Goal: Task Accomplishment & Management: Complete application form

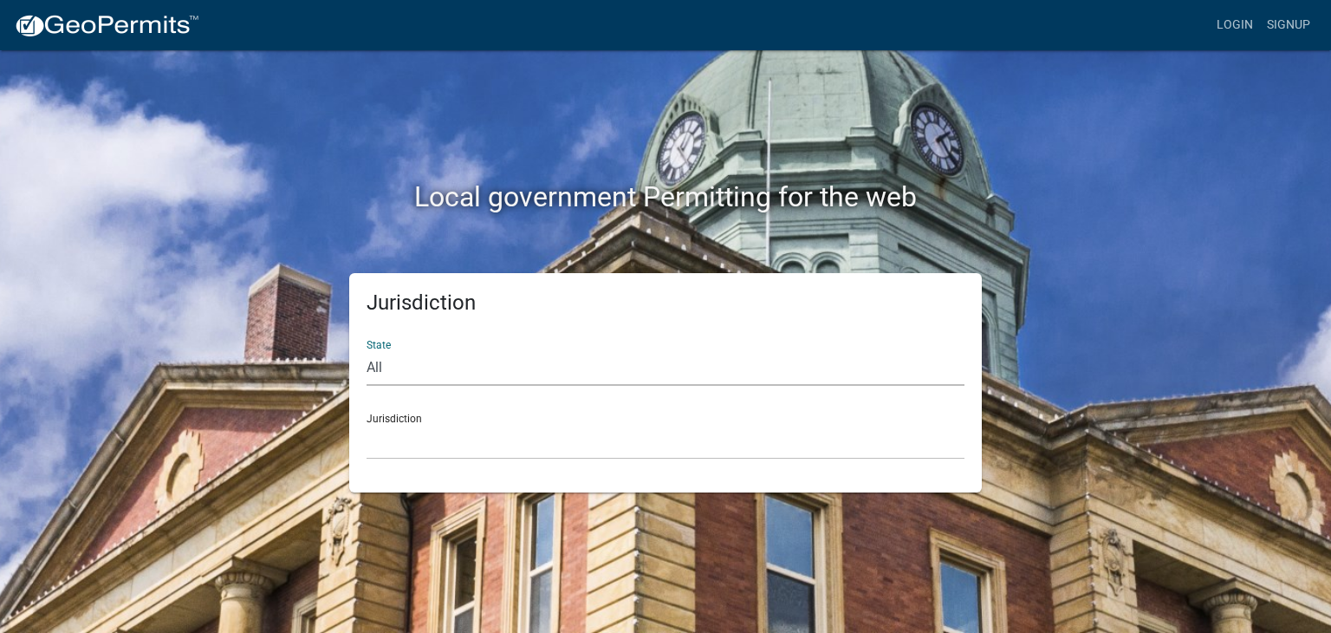
click at [395, 368] on select "All [US_STATE] [US_STATE] [US_STATE] [US_STATE] [US_STATE] [US_STATE] [US_STATE…" at bounding box center [666, 368] width 598 height 36
select select "[US_STATE]"
click at [367, 350] on select "All [US_STATE] [US_STATE] [US_STATE] [US_STATE] [US_STATE] [US_STATE] [US_STATE…" at bounding box center [666, 368] width 598 height 36
click at [406, 419] on div "Jurisdiction Boone County, Iowa Butler County, Iowa Cerro Gordo County, Iowa Ci…" at bounding box center [666, 429] width 598 height 60
click at [463, 418] on div "Jurisdiction Boone County, Iowa Butler County, Iowa Cerro Gordo County, Iowa Ci…" at bounding box center [666, 429] width 598 height 60
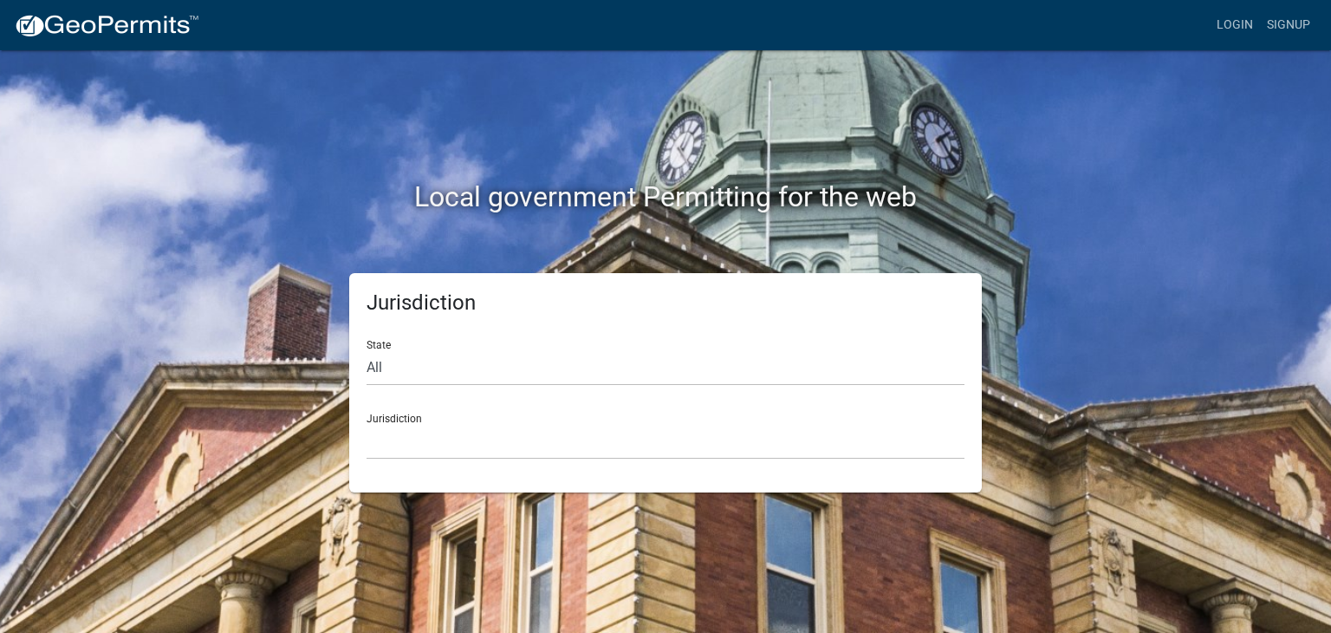
click at [412, 418] on div "Jurisdiction Boone County, Iowa Butler County, Iowa Cerro Gordo County, Iowa Ci…" at bounding box center [666, 429] width 598 height 60
click at [423, 418] on div "Jurisdiction Boone County, Iowa Butler County, Iowa Cerro Gordo County, Iowa Ci…" at bounding box center [666, 429] width 598 height 60
click at [378, 420] on div "Jurisdiction Boone County, Iowa Butler County, Iowa Cerro Gordo County, Iowa Ci…" at bounding box center [666, 429] width 598 height 60
click at [1137, 302] on div "Jurisdiction State All Colorado Georgia Indiana Iowa Kansas Minnesota Ohio Sout…" at bounding box center [666, 382] width 988 height 219
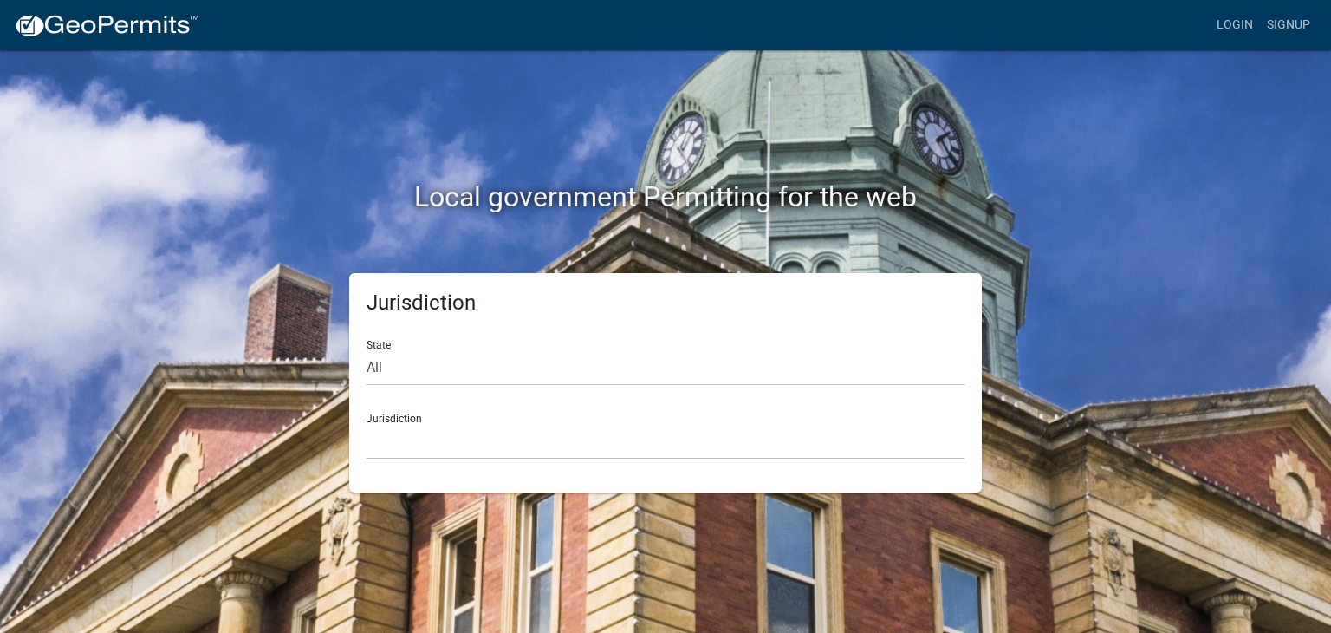
click at [430, 415] on div "Jurisdiction Boone County, Iowa Butler County, Iowa Cerro Gordo County, Iowa Ci…" at bounding box center [666, 429] width 598 height 60
click at [223, 253] on div "Local government Permitting for the web" at bounding box center [666, 161] width 988 height 222
click at [383, 344] on div "State All [US_STATE] [US_STATE] [US_STATE] [US_STATE] [US_STATE] [US_STATE] [US…" at bounding box center [666, 356] width 598 height 60
click at [386, 368] on select "All [US_STATE] [US_STATE] [US_STATE] [US_STATE] [US_STATE] [US_STATE] [US_STATE…" at bounding box center [666, 368] width 598 height 36
click at [367, 350] on select "All [US_STATE] [US_STATE] [US_STATE] [US_STATE] [US_STATE] [US_STATE] [US_STATE…" at bounding box center [666, 368] width 598 height 36
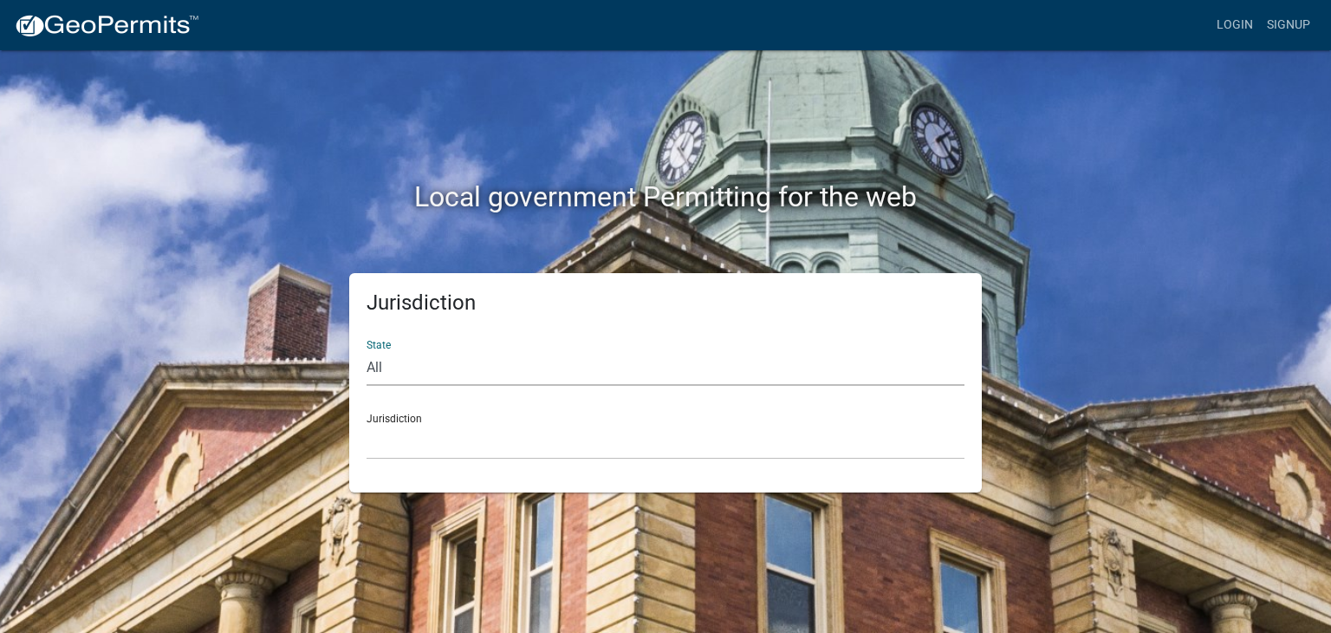
click at [389, 419] on div "Jurisdiction [GEOGRAPHIC_DATA], [US_STATE] [GEOGRAPHIC_DATA], [US_STATE][PERSON…" at bounding box center [666, 429] width 598 height 60
click at [376, 366] on select "All [US_STATE] [US_STATE] [US_STATE] [US_STATE] [US_STATE] [US_STATE] [US_STATE…" at bounding box center [666, 368] width 598 height 36
select select "[US_STATE]"
click at [367, 350] on select "All [US_STATE] [US_STATE] [US_STATE] [US_STATE] [US_STATE] [US_STATE] [US_STATE…" at bounding box center [666, 368] width 598 height 36
click at [404, 306] on h5 "Jurisdiction" at bounding box center [666, 302] width 598 height 25
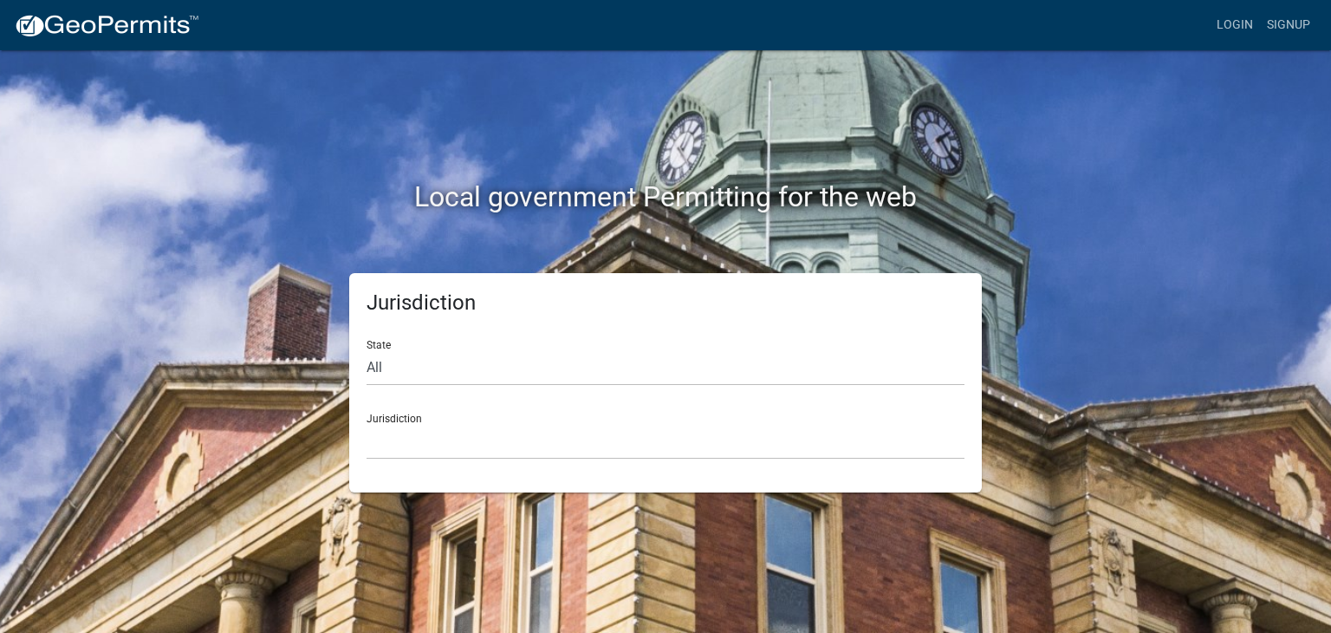
click at [385, 417] on div "Jurisdiction Boone County, Iowa Butler County, Iowa Cerro Gordo County, Iowa Ci…" at bounding box center [666, 429] width 598 height 60
click at [378, 416] on div "Jurisdiction [GEOGRAPHIC_DATA], [US_STATE] [GEOGRAPHIC_DATA], [US_STATE][PERSON…" at bounding box center [666, 429] width 598 height 60
click at [433, 417] on div "Jurisdiction [GEOGRAPHIC_DATA], [US_STATE] [GEOGRAPHIC_DATA], [US_STATE][PERSON…" at bounding box center [666, 429] width 598 height 60
click at [376, 341] on div "State All [US_STATE] [US_STATE] [US_STATE] [US_STATE] [US_STATE] [US_STATE] [US…" at bounding box center [666, 356] width 598 height 60
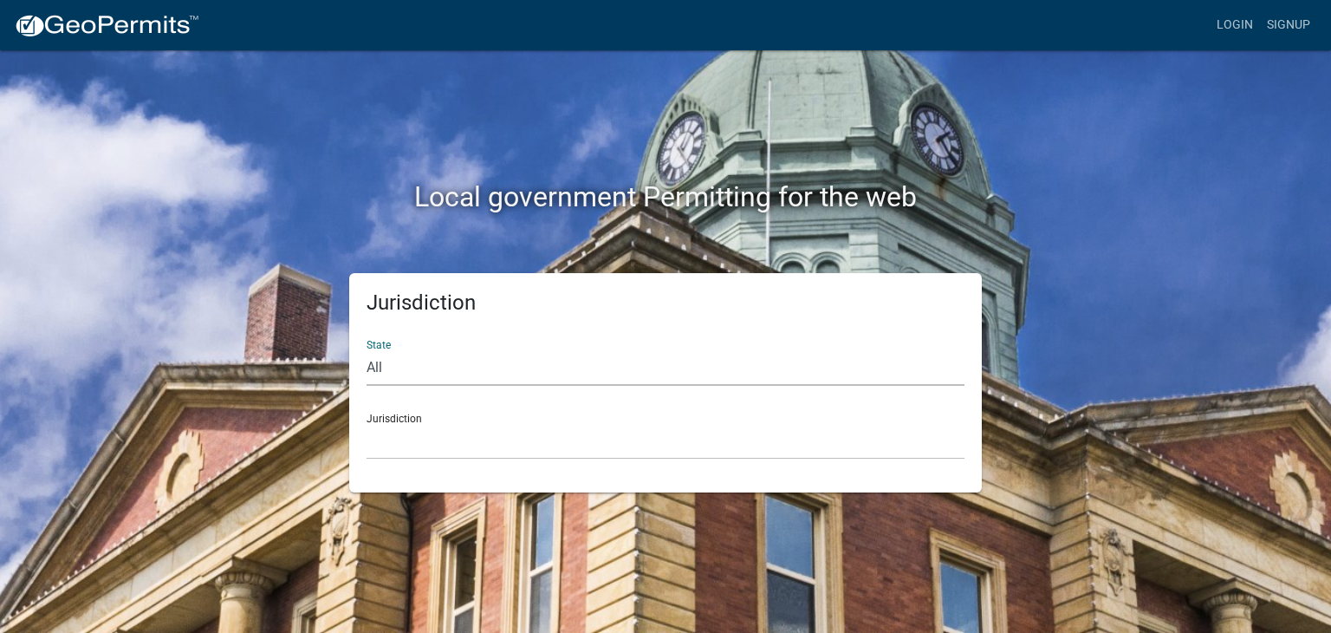
click at [382, 366] on select "All [US_STATE] [US_STATE] [US_STATE] [US_STATE] [US_STATE] [US_STATE] [US_STATE…" at bounding box center [666, 368] width 598 height 36
select select "[US_STATE]"
click at [367, 350] on select "All [US_STATE] [US_STATE] [US_STATE] [US_STATE] [US_STATE] [US_STATE] [US_STATE…" at bounding box center [666, 368] width 598 height 36
click at [385, 433] on select "[GEOGRAPHIC_DATA], [US_STATE] [GEOGRAPHIC_DATA], [US_STATE] [GEOGRAPHIC_DATA], …" at bounding box center [666, 442] width 598 height 36
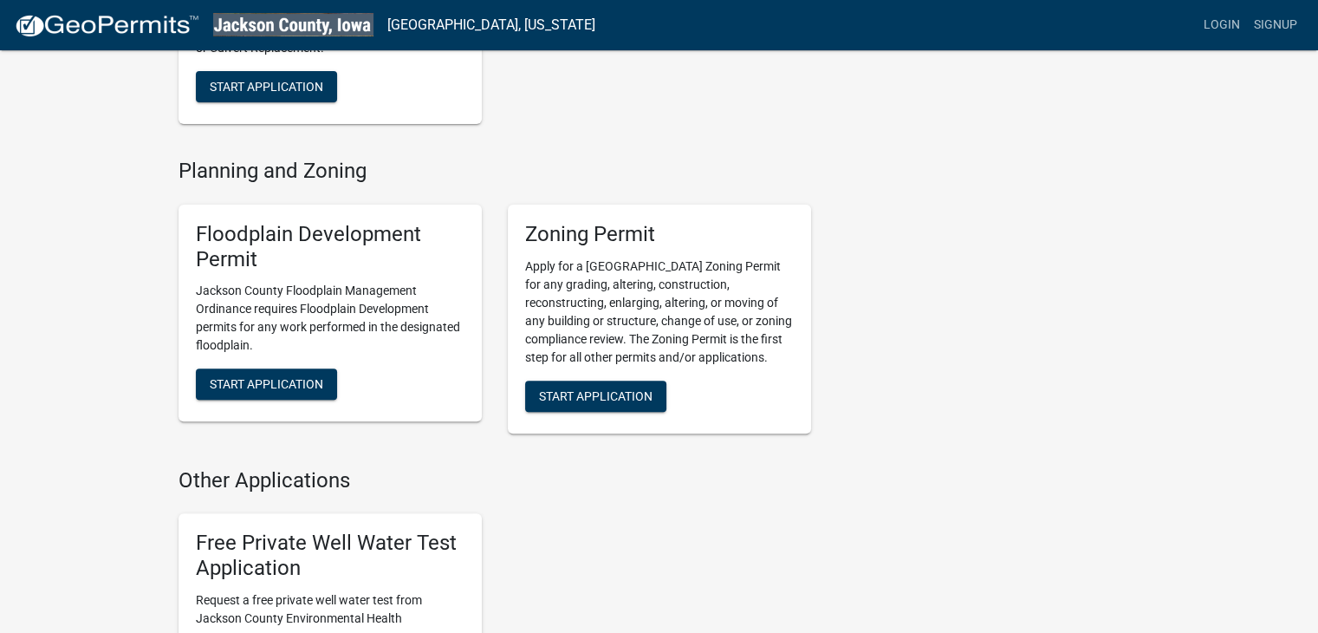
scroll to position [693, 0]
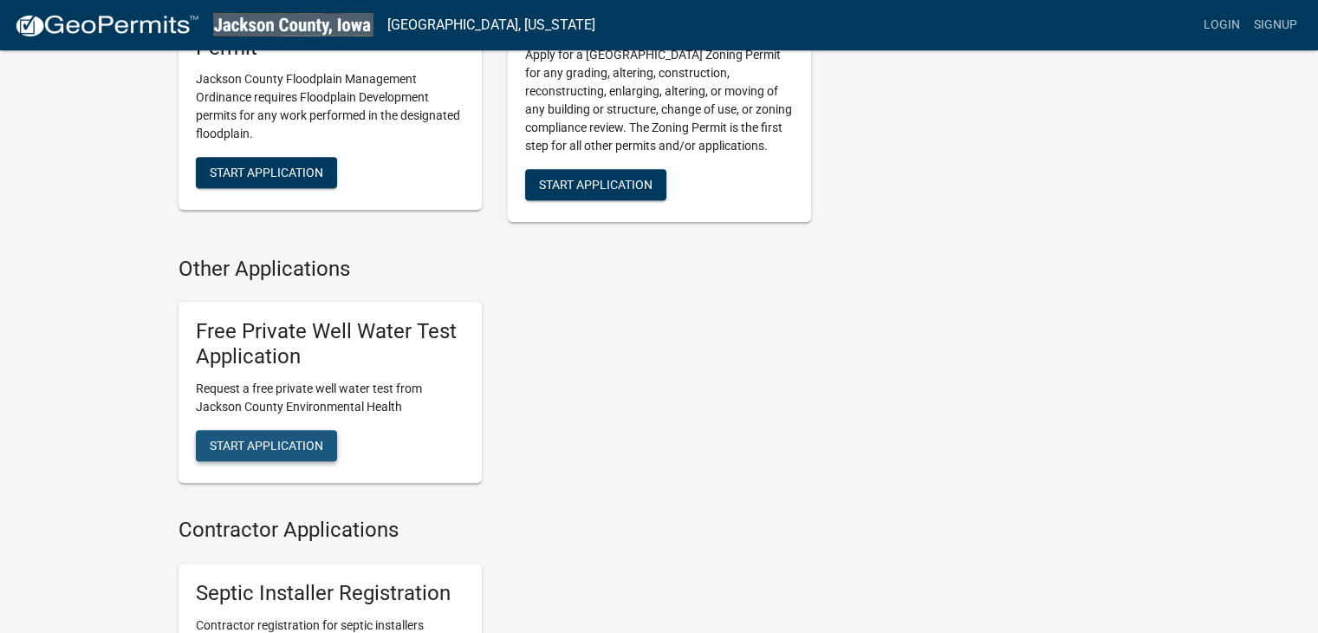
click at [274, 445] on span "Start Application" at bounding box center [267, 445] width 114 height 14
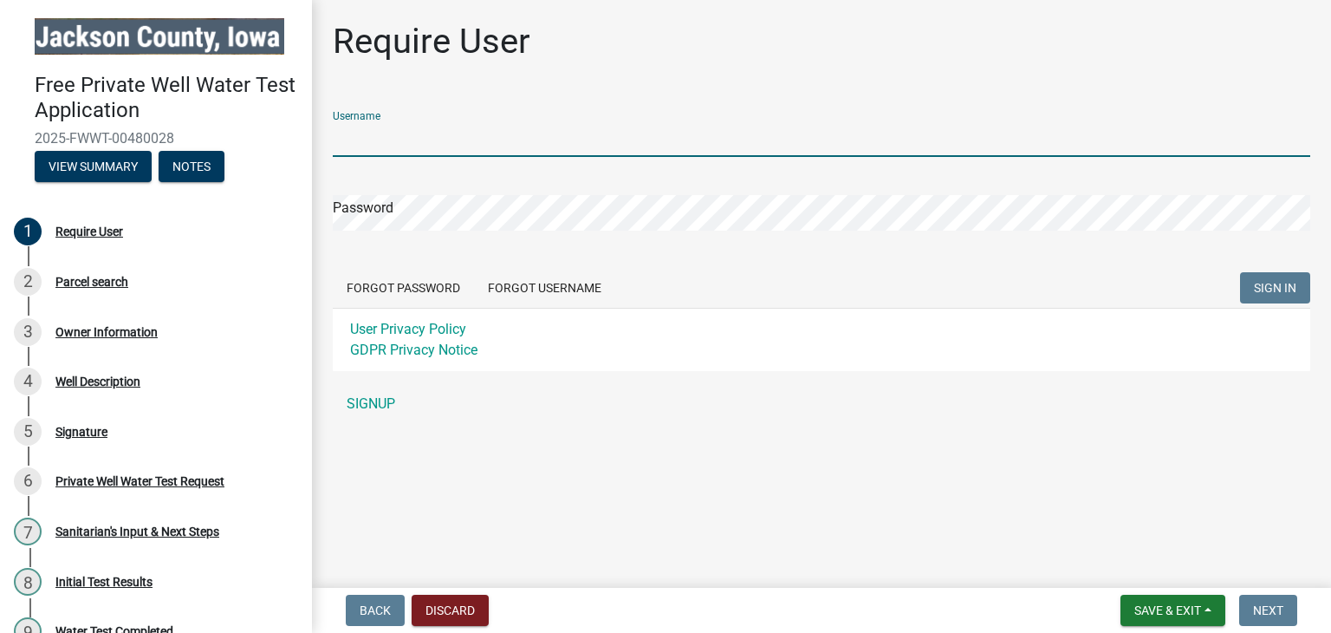
click at [353, 132] on input "Username" at bounding box center [821, 139] width 977 height 36
type input "[EMAIL_ADDRESS][DOMAIN_NAME]"
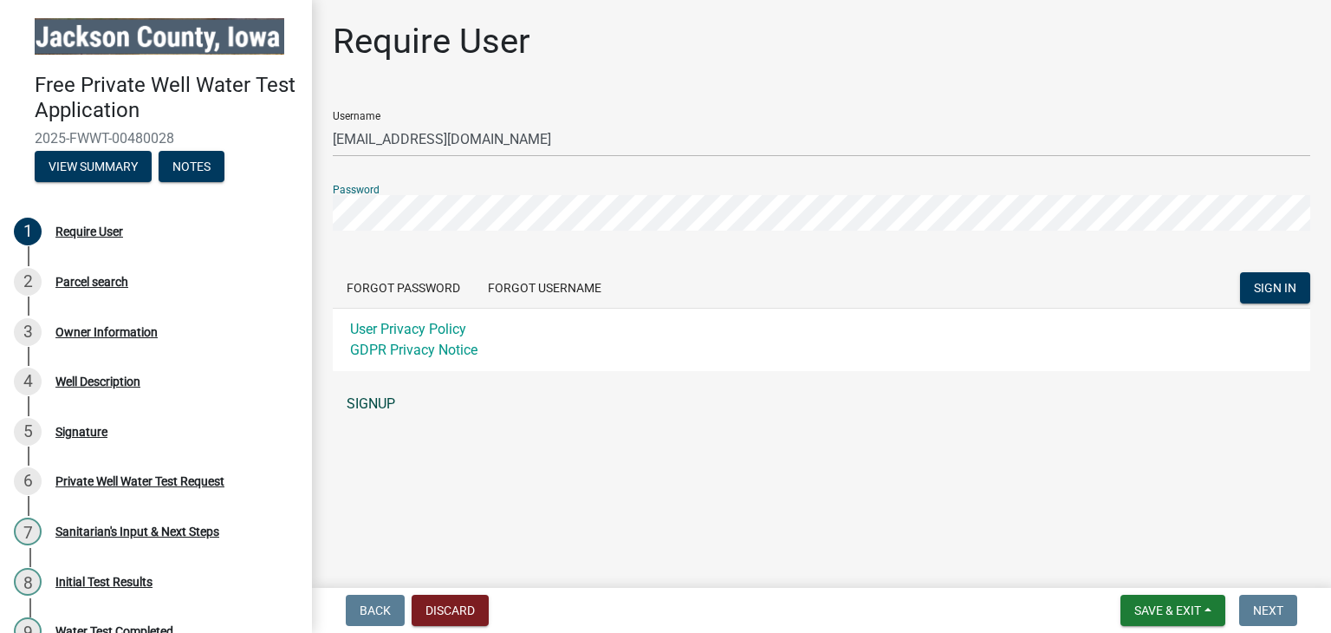
click at [376, 398] on link "SIGNUP" at bounding box center [821, 403] width 977 height 35
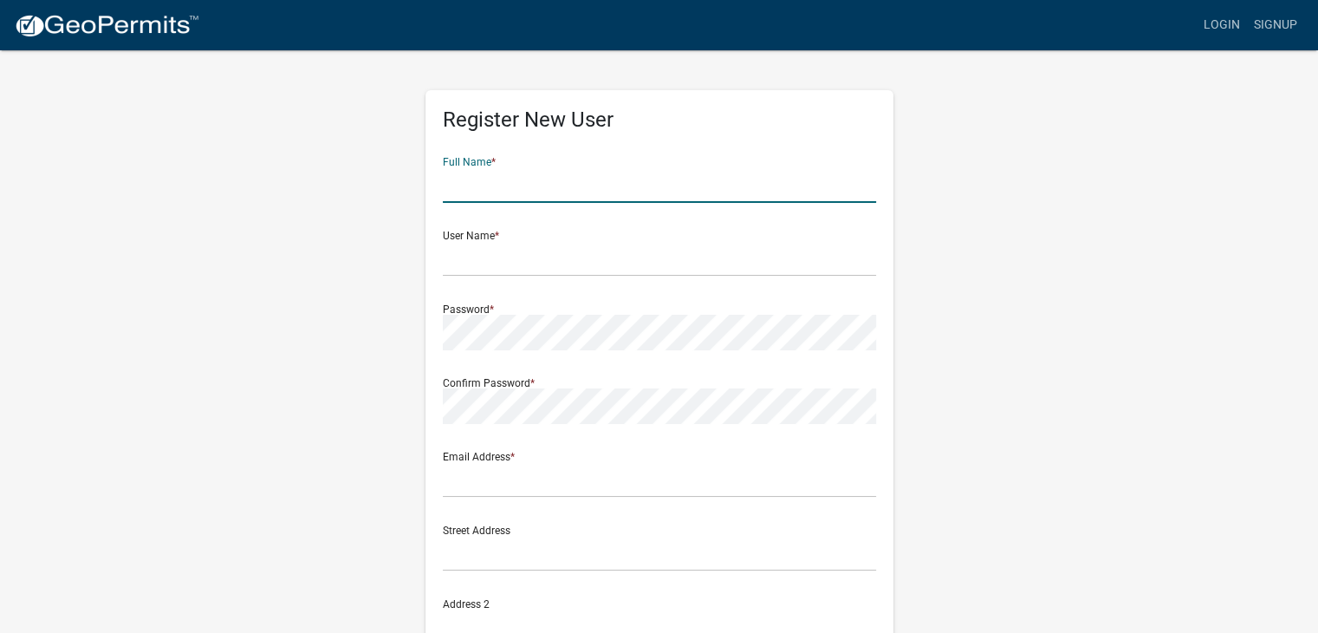
click at [473, 187] on input "text" at bounding box center [659, 185] width 433 height 36
type input "[DEMOGRAPHIC_DATA]"
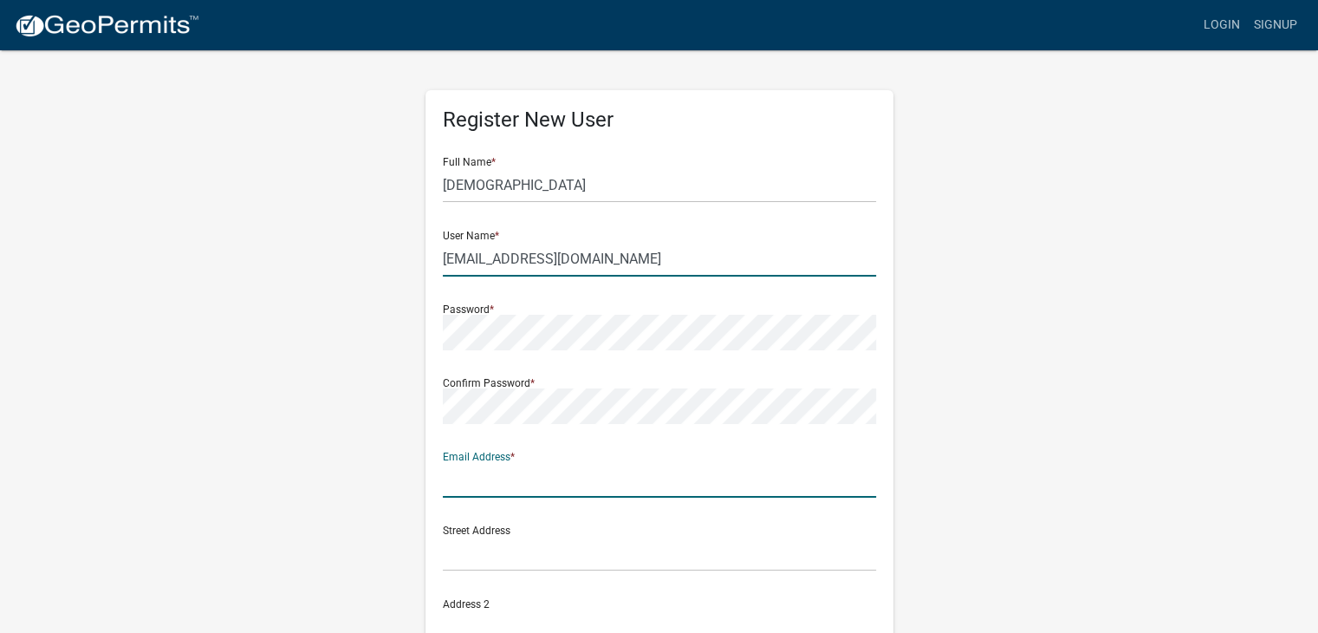
click at [624, 259] on input "[EMAIL_ADDRESS][DOMAIN_NAME]" at bounding box center [659, 259] width 433 height 36
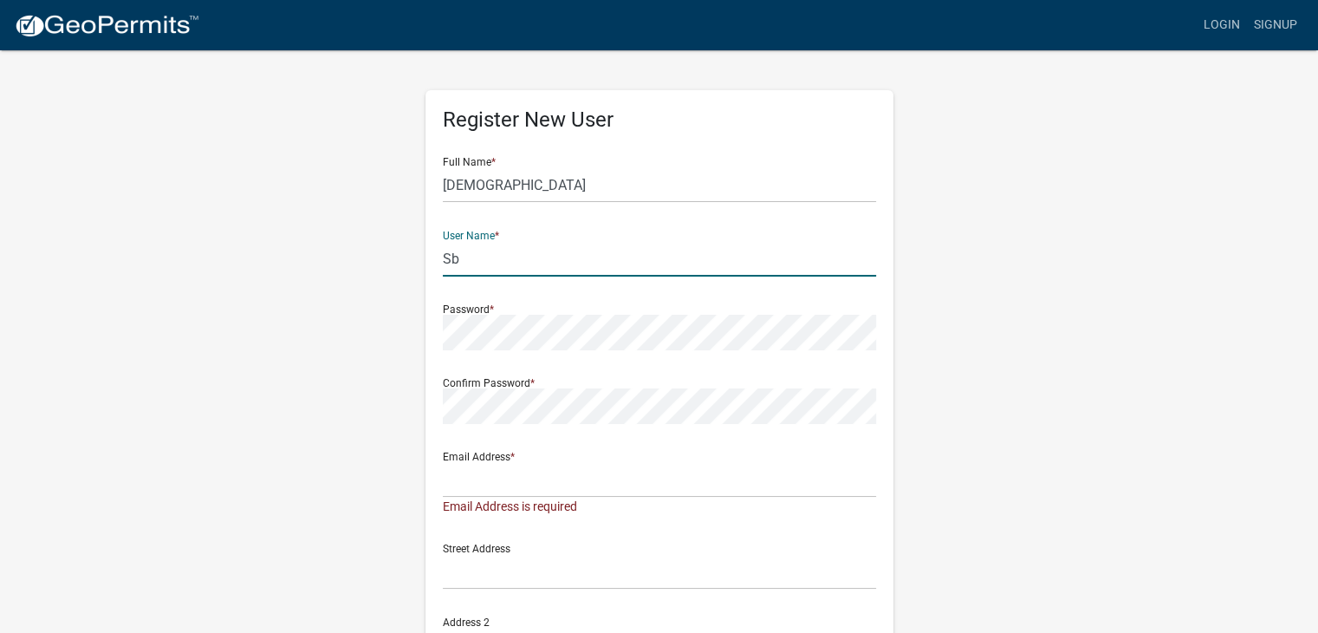
type input "S"
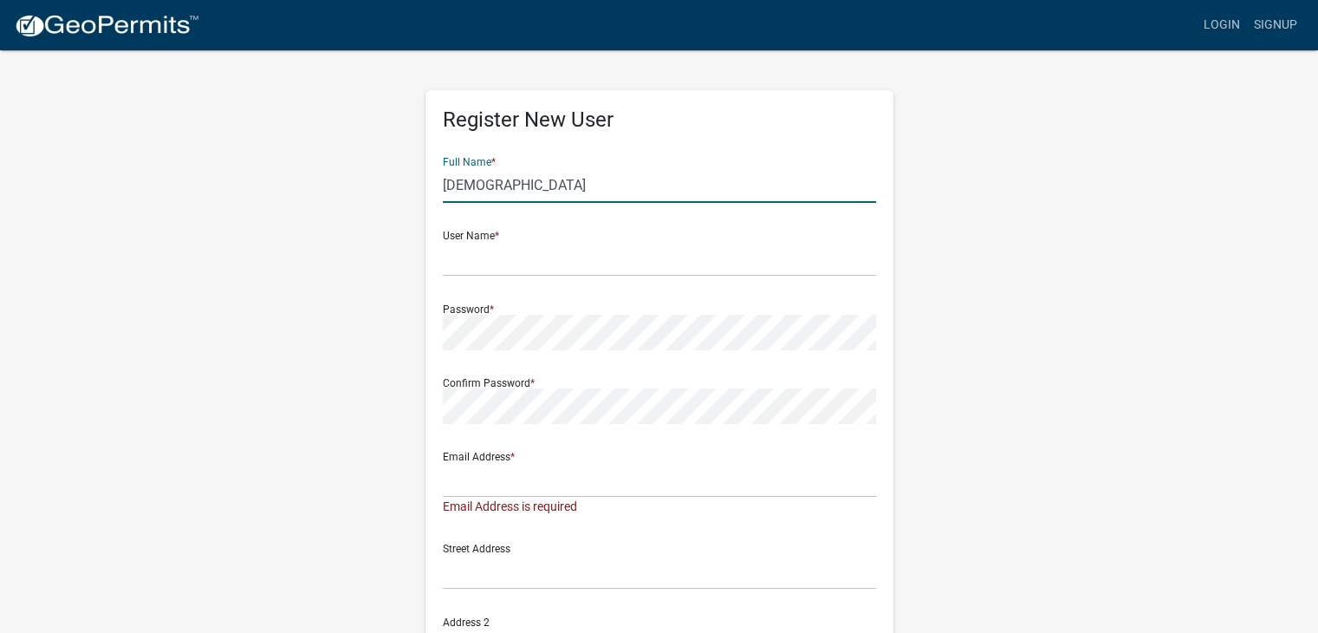
click at [498, 185] on input "[DEMOGRAPHIC_DATA]" at bounding box center [659, 185] width 433 height 36
type input "[PERSON_NAME]"
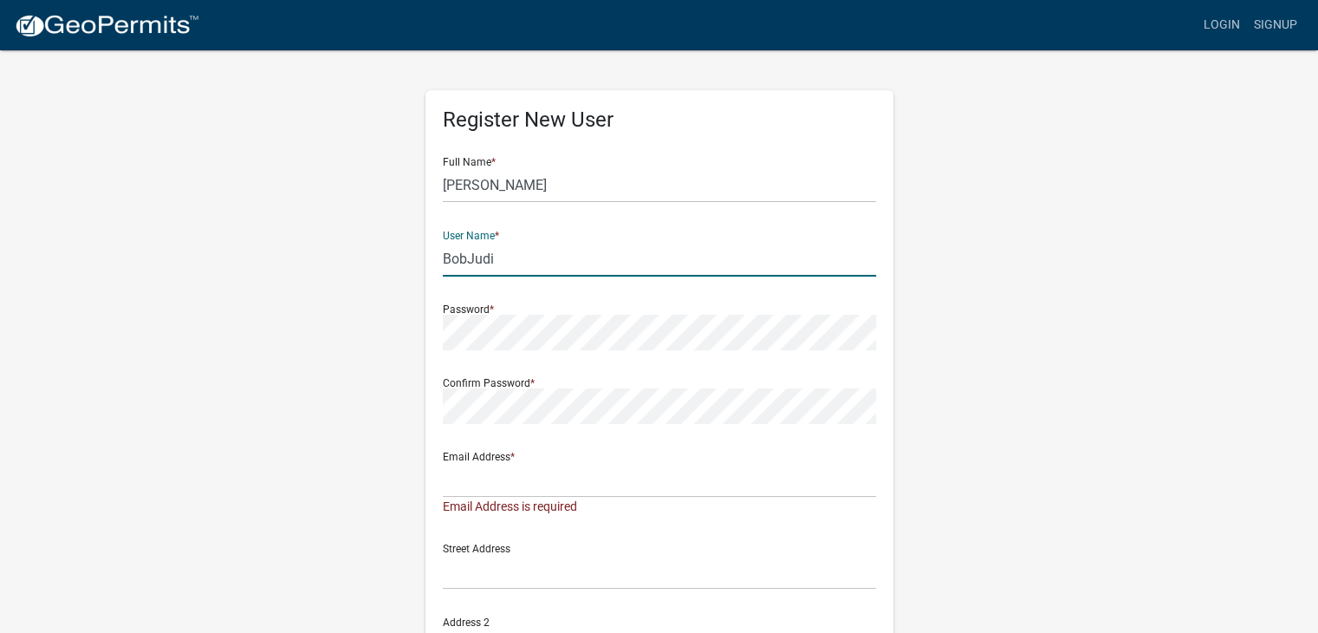
type input "BobJudi"
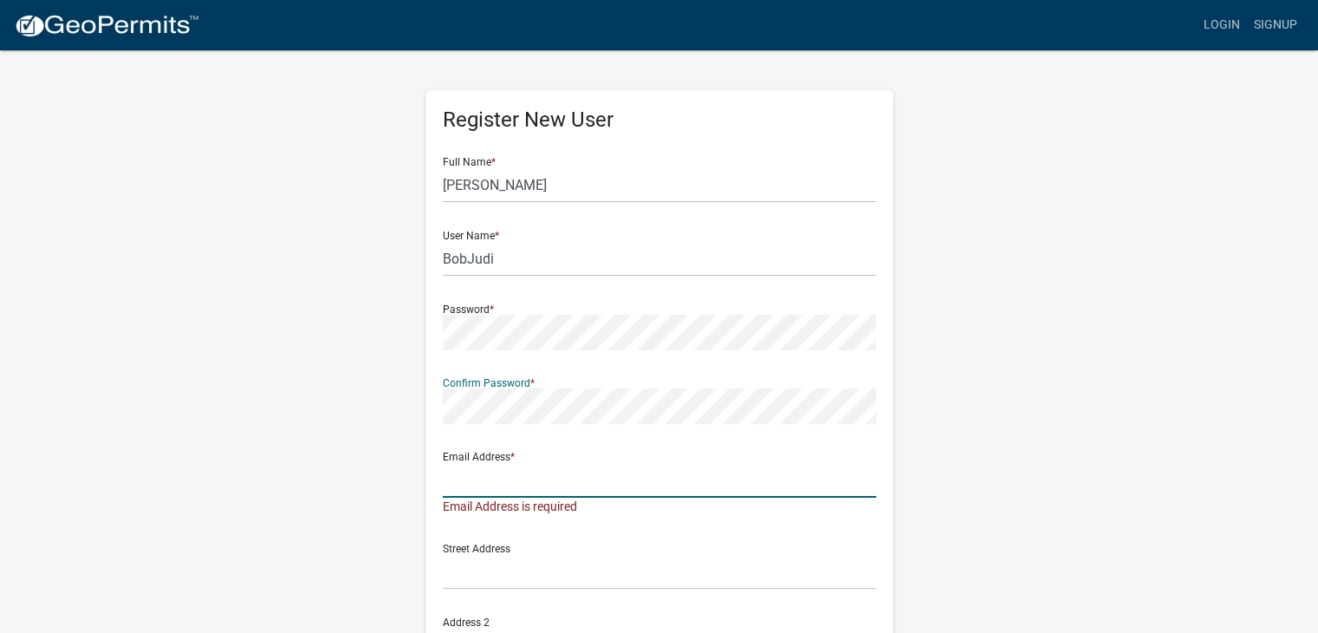
click at [558, 476] on input "text" at bounding box center [659, 480] width 433 height 36
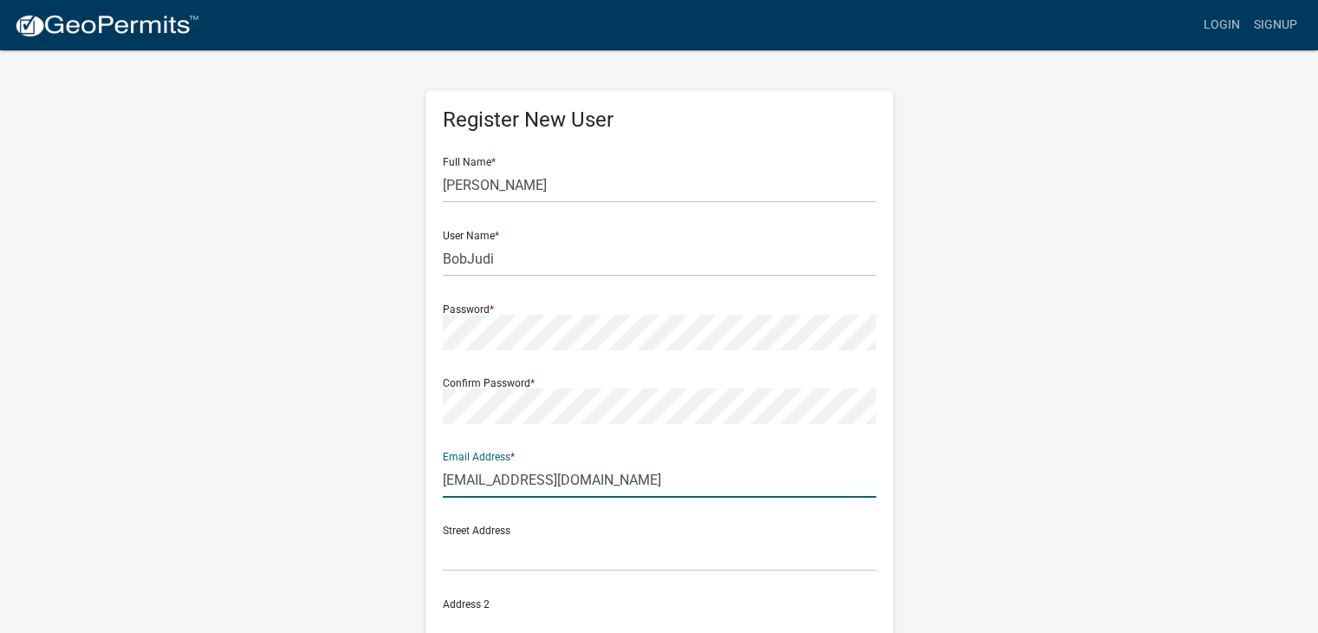
type input "[EMAIL_ADDRESS][DOMAIN_NAME]"
click at [457, 552] on input "text" at bounding box center [659, 554] width 433 height 36
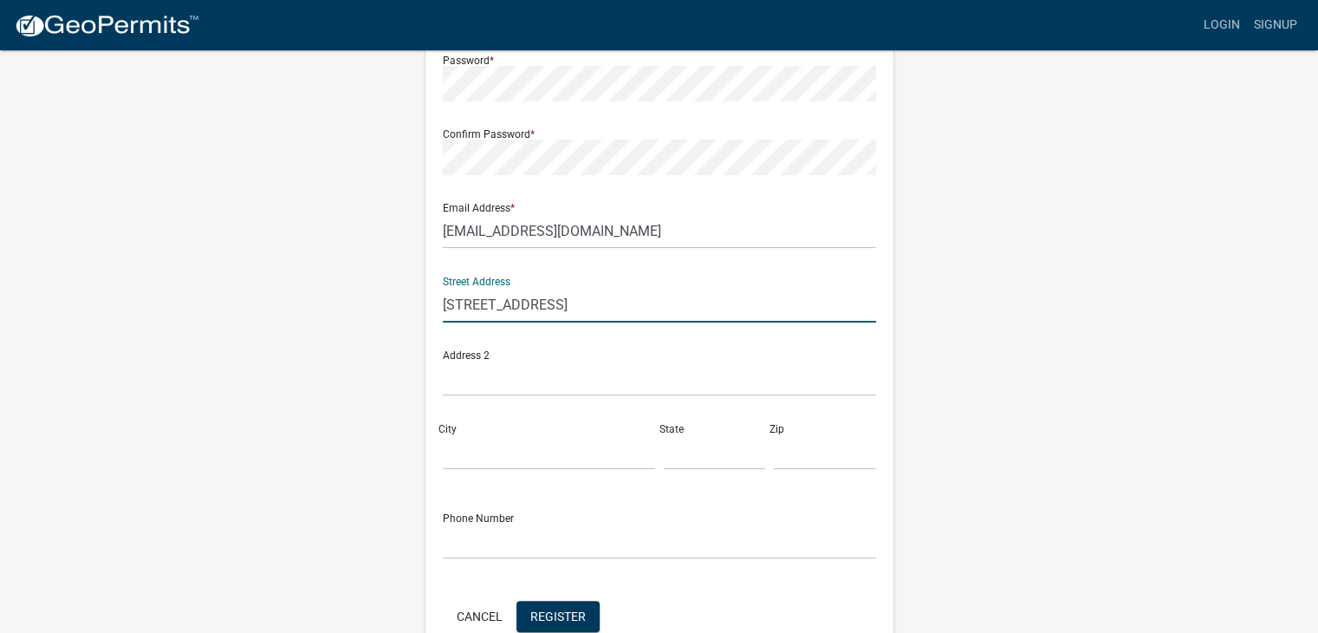
scroll to position [260, 0]
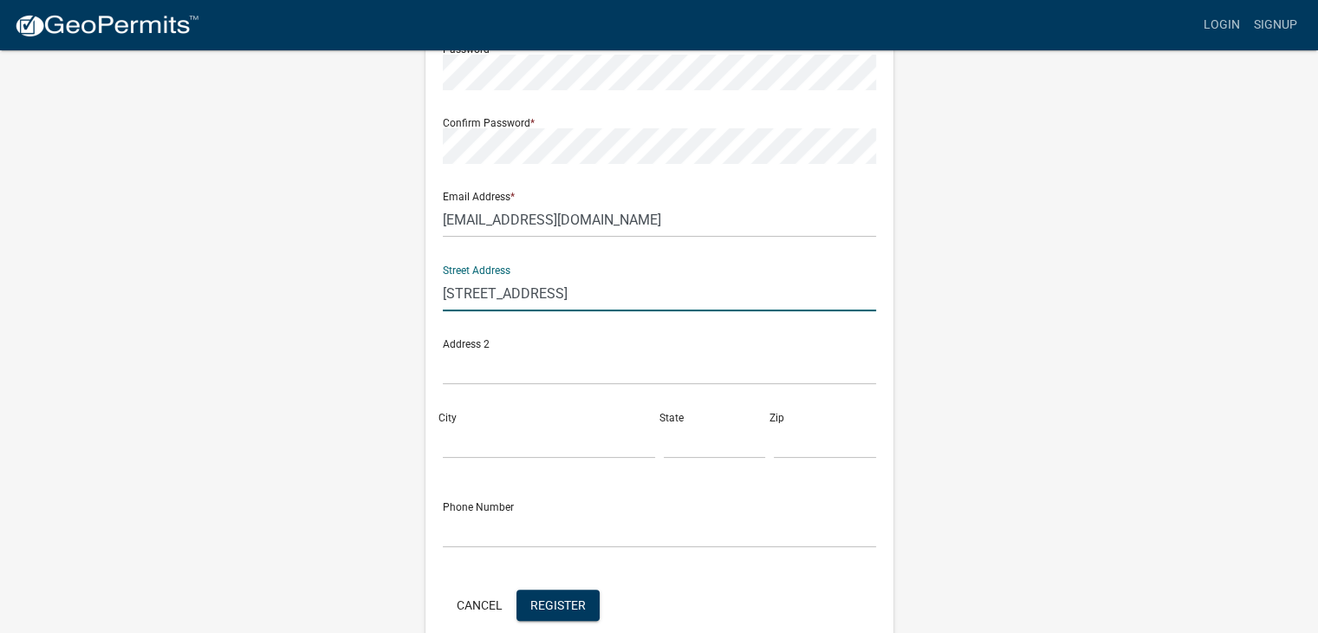
type input "[STREET_ADDRESS]"
click at [478, 430] on input "City" at bounding box center [549, 441] width 212 height 36
type input "Bellevue"
type input "[US_STATE]"
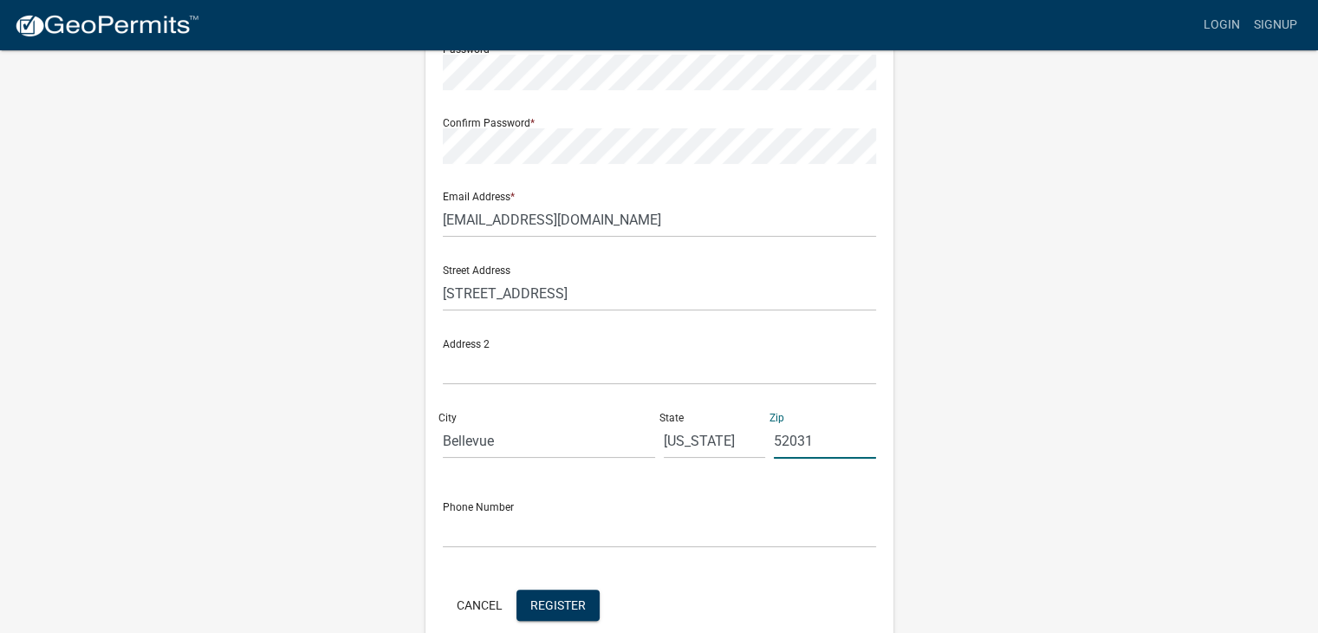
type input "52031"
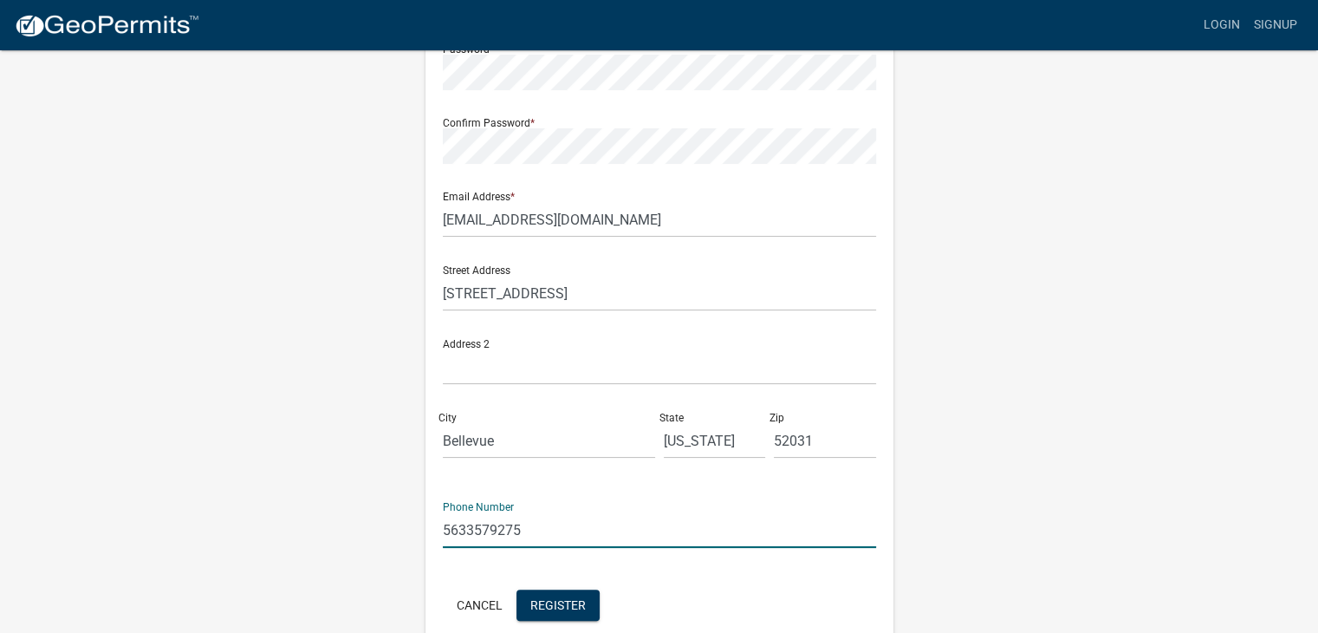
type input "5633579275"
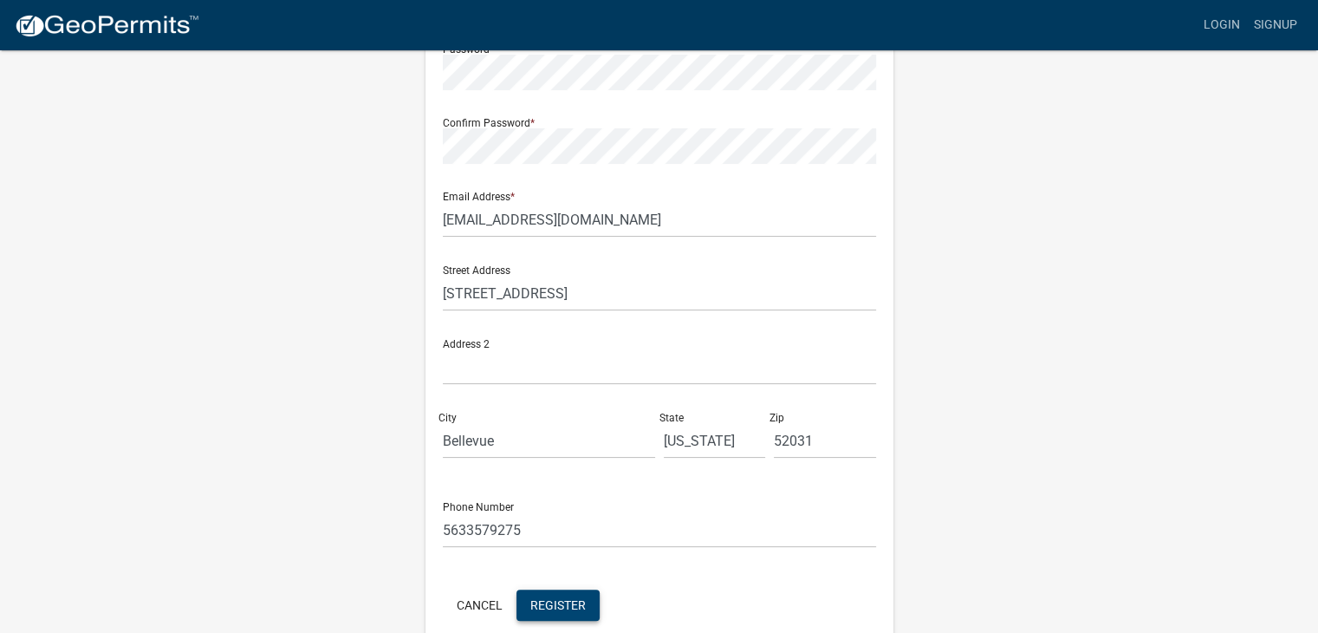
click at [576, 607] on span "Register" at bounding box center [557, 604] width 55 height 14
